Goal: Task Accomplishment & Management: Use online tool/utility

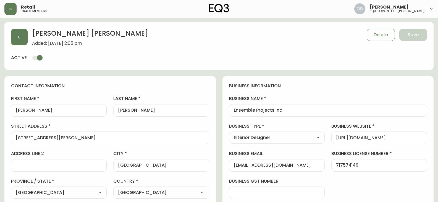
select select "ON"
select select "CA"
select select "CA_EN"
select select "Social Media"
select select "Interior Designer"
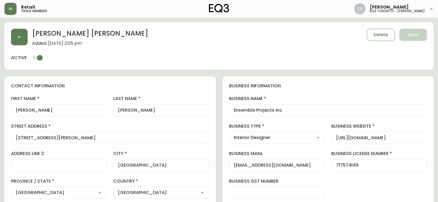
select select "cjw10z96p001r6gs00juufhhe"
select select "true"
click at [22, 35] on button "button" at bounding box center [19, 37] width 17 height 17
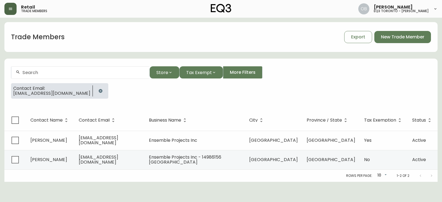
click at [9, 3] on button "button" at bounding box center [10, 9] width 12 height 12
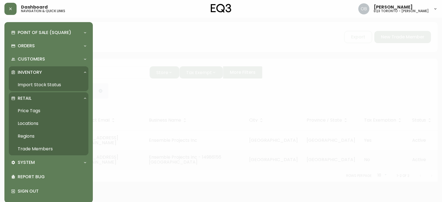
click at [36, 83] on link "Import Stock Status" at bounding box center [49, 84] width 80 height 13
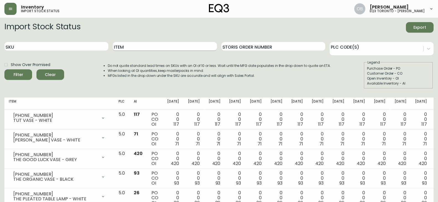
click at [129, 44] on input "Item" at bounding box center [165, 46] width 104 height 9
type input "[PERSON_NAME]"
click at [4, 69] on button "Filter" at bounding box center [18, 74] width 28 height 11
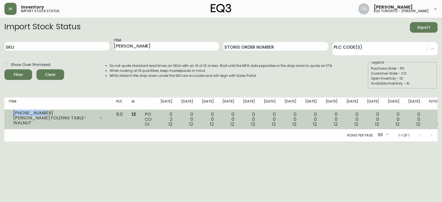
drag, startPoint x: 41, startPoint y: 115, endPoint x: 12, endPoint y: 113, distance: 29.4
click at [12, 113] on div "[PHONE_NUMBER] [PERSON_NAME] FOLDING TABLE-WALNUT" at bounding box center [58, 118] width 99 height 12
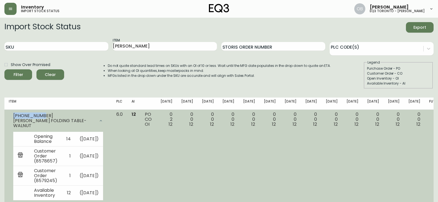
click at [108, 115] on div "[PHONE_NUMBER] [PERSON_NAME] FOLDING TABLE-WALNUT" at bounding box center [58, 121] width 99 height 18
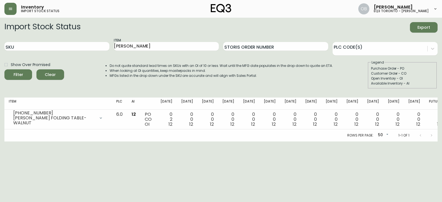
click at [106, 87] on div "Do not quote standard lead times on SKUs with an OI of 10 or less. Wait until t…" at bounding box center [216, 74] width 234 height 29
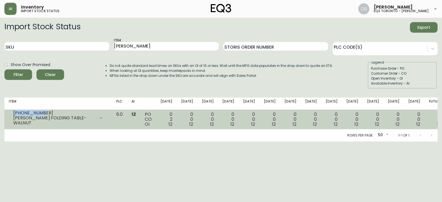
drag, startPoint x: 41, startPoint y: 116, endPoint x: 8, endPoint y: 114, distance: 32.4
click at [8, 114] on td "[PHONE_NUMBER] [PERSON_NAME] FOLDING TABLE-WALNUT Opening Balance 14 ( [DATE] )…" at bounding box center [58, 120] width 108 height 20
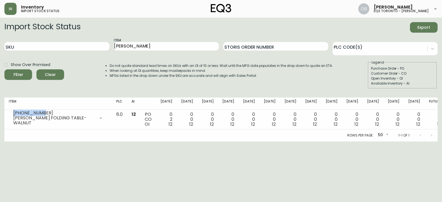
copy div "[PHONE_NUMBER]"
click at [69, 45] on input "SKU" at bounding box center [56, 46] width 105 height 9
click at [49, 75] on span "Clear" at bounding box center [50, 74] width 19 height 7
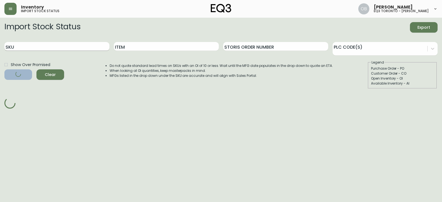
click at [46, 44] on input "SKU" at bounding box center [56, 46] width 105 height 9
paste input "[PHONE_NUMBER]"
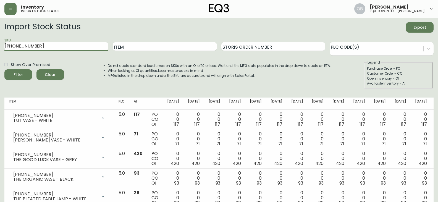
click at [4, 69] on button "Filter" at bounding box center [18, 74] width 28 height 11
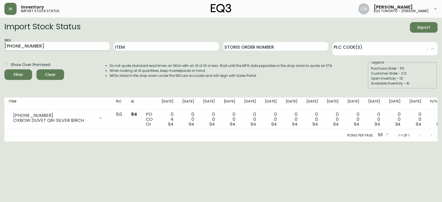
click at [75, 43] on input "[PHONE_NUMBER]" at bounding box center [56, 46] width 105 height 9
paste input "98-0"
type input "[PHONE_NUMBER]"
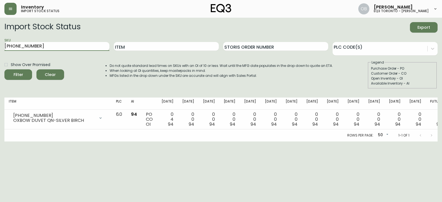
click at [4, 69] on button "Filter" at bounding box center [18, 74] width 28 height 11
